Goal: Information Seeking & Learning: Check status

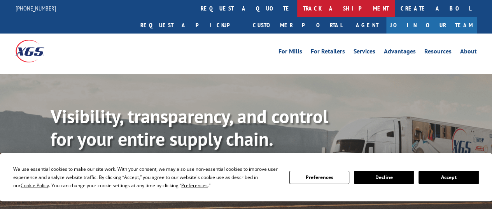
click at [297, 8] on link "track a shipment" at bounding box center [346, 8] width 98 height 17
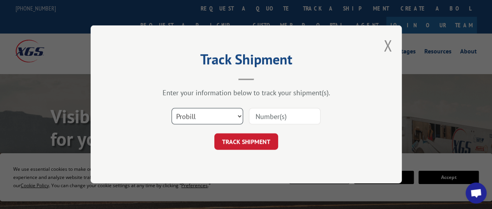
click at [213, 123] on select "Select category... Probill BOL PO" at bounding box center [208, 116] width 72 height 16
select select "po"
click at [172, 108] on select "Select category... Probill BOL PO" at bounding box center [208, 116] width 72 height 16
click at [288, 116] on input at bounding box center [285, 116] width 72 height 16
paste input "88536473"
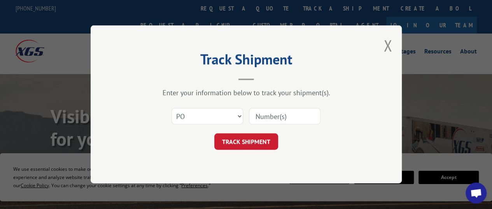
type input "88536473"
click button "TRACK SHIPMENT" at bounding box center [246, 141] width 64 height 16
